Goal: Find specific page/section

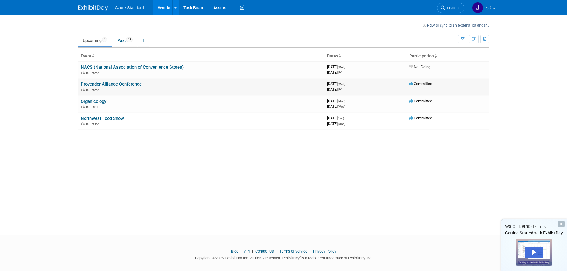
click at [119, 85] on link "Provender Alliance Conference" at bounding box center [111, 84] width 61 height 5
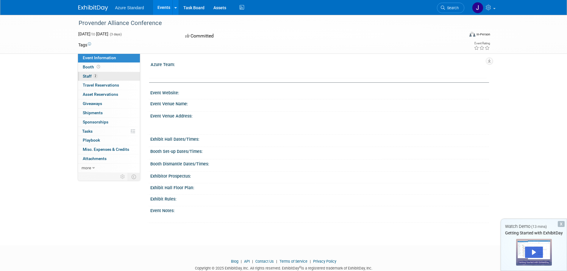
click at [89, 77] on span "Staff 2" at bounding box center [90, 76] width 15 height 5
drag, startPoint x: 158, startPoint y: 22, endPoint x: 80, endPoint y: 20, distance: 78.6
click at [80, 20] on div "Provender Alliance Conference" at bounding box center [266, 23] width 379 height 11
copy div "Provender Alliance Conference"
